Goal: Transaction & Acquisition: Purchase product/service

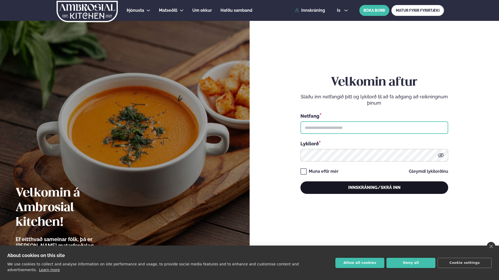
type input "**********"
click at [362, 187] on button "Innskráning/Skrá inn" at bounding box center [375, 187] width 148 height 13
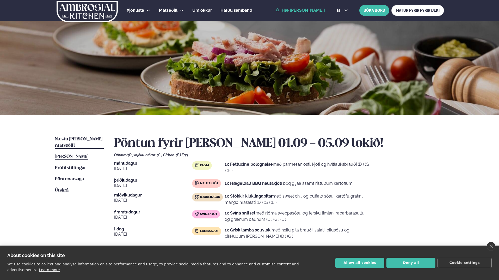
click at [74, 140] on span "Næstu [PERSON_NAME] matseðill" at bounding box center [78, 142] width 47 height 11
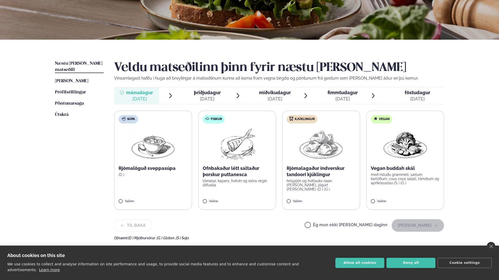
scroll to position [78, 0]
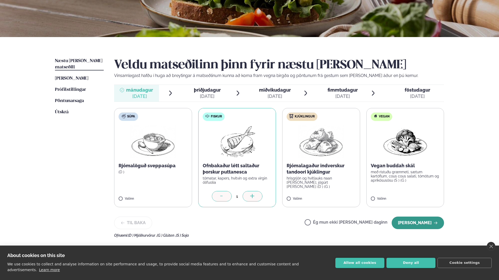
click at [431, 222] on button "[PERSON_NAME]" at bounding box center [418, 222] width 52 height 13
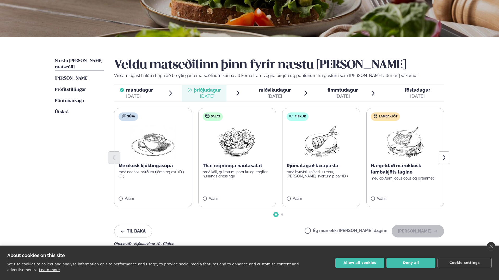
click at [404, 150] on img at bounding box center [405, 141] width 46 height 33
click at [429, 233] on button "[PERSON_NAME]" at bounding box center [418, 231] width 52 height 13
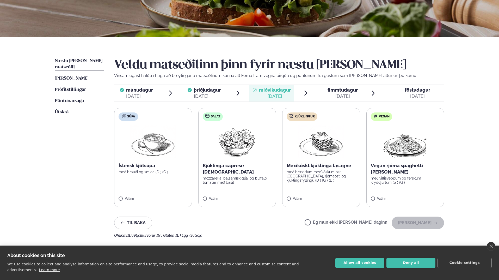
click at [323, 161] on label "Kjúklingur Mexikóskt kjúklinga lasagne með bræddum mexíkóskum osti, [GEOGRAPHIC…" at bounding box center [321, 157] width 78 height 99
click at [429, 221] on button "[PERSON_NAME]" at bounding box center [418, 222] width 52 height 13
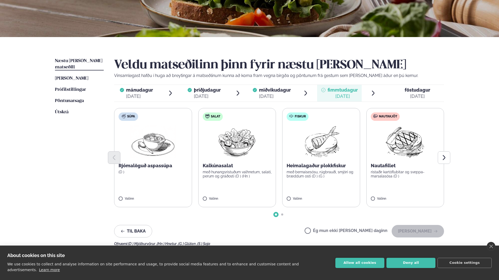
click at [343, 164] on div at bounding box center [279, 157] width 330 height 13
click at [418, 230] on button "[PERSON_NAME]" at bounding box center [418, 231] width 52 height 13
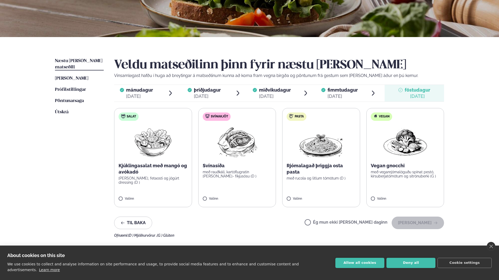
click at [348, 94] on div "[DATE]" at bounding box center [343, 96] width 30 height 6
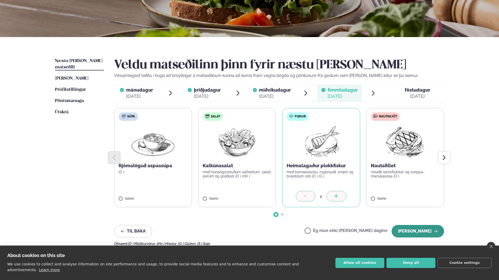
click at [428, 231] on button "[PERSON_NAME]" at bounding box center [418, 231] width 52 height 13
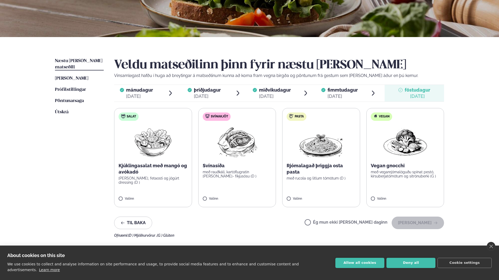
drag, startPoint x: 331, startPoint y: 90, endPoint x: 354, endPoint y: 98, distance: 24.2
click at [332, 90] on span "fimmtudagur" at bounding box center [343, 89] width 30 height 5
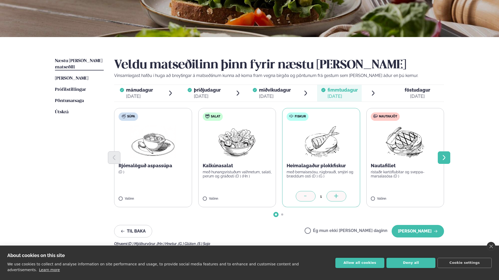
click at [445, 157] on icon "Next slide" at bounding box center [444, 157] width 3 height 5
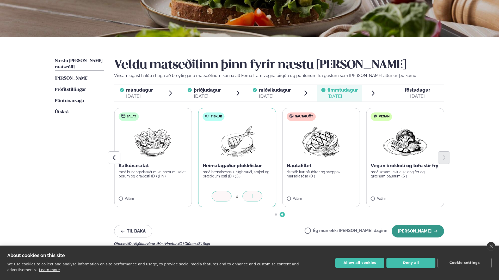
click at [427, 234] on button "[PERSON_NAME]" at bounding box center [418, 231] width 52 height 13
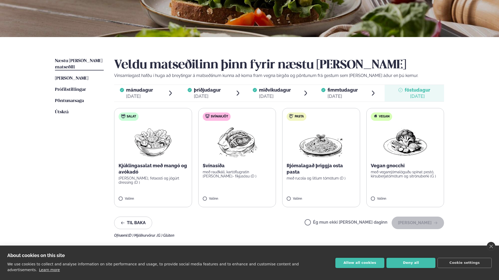
click at [239, 154] on img at bounding box center [237, 141] width 46 height 33
click at [432, 219] on button "[PERSON_NAME]" at bounding box center [418, 222] width 52 height 13
